Goal: Find specific page/section: Find specific page/section

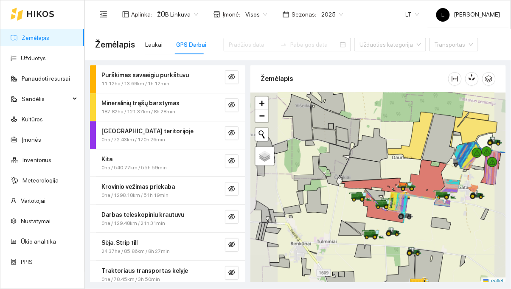
scroll to position [62, 0]
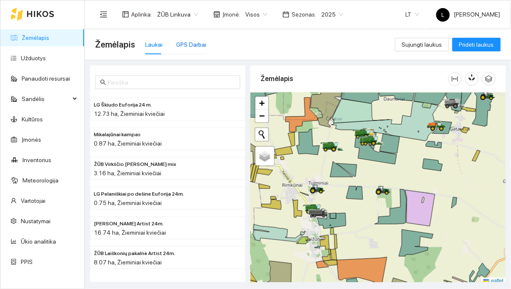
click at [186, 41] on div "GPS Darbai" at bounding box center [191, 44] width 30 height 9
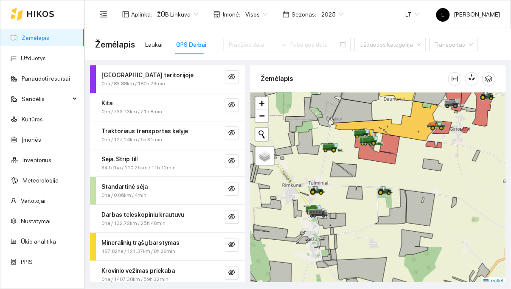
scroll to position [62, 0]
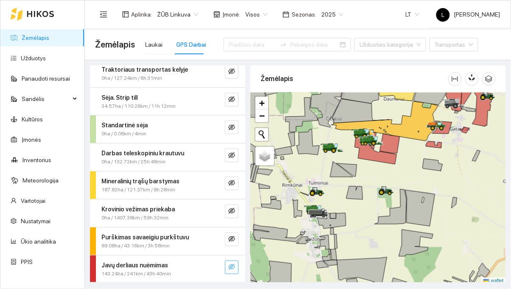
click at [226, 264] on button "button" at bounding box center [232, 268] width 14 height 14
